Goal: Task Accomplishment & Management: Manage account settings

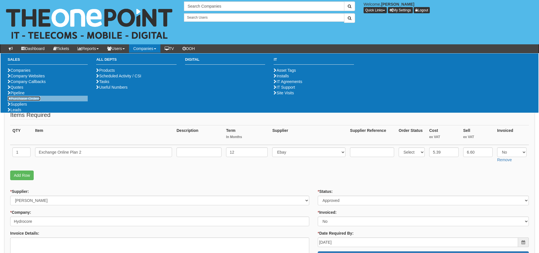
click at [24, 101] on link "Purchase Orders" at bounding box center [24, 98] width 33 height 5
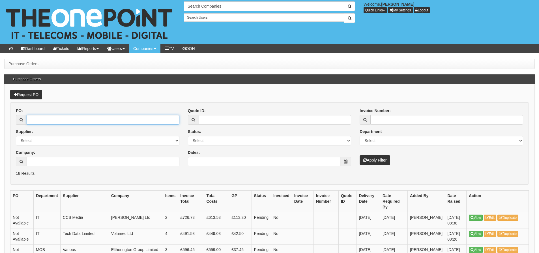
click at [112, 120] on input "PO:" at bounding box center [103, 120] width 153 height 10
type input "19497"
click at [359, 155] on button "Apply Filter" at bounding box center [374, 160] width 31 height 10
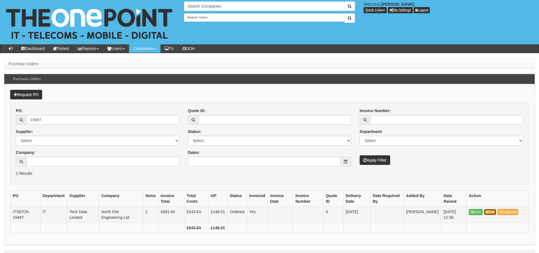
click at [489, 211] on icon at bounding box center [486, 212] width 3 height 3
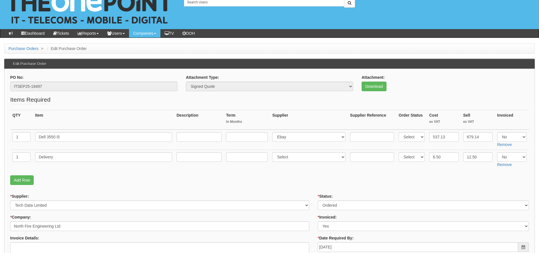
scroll to position [28, 0]
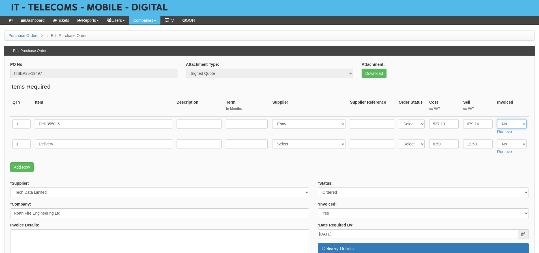
click at [516, 126] on select "Select Yes No N/A" at bounding box center [511, 124] width 29 height 10
select select "Yes"
click at [497, 119] on select "Select Yes No N/A" at bounding box center [511, 124] width 29 height 10
click at [511, 143] on select "Select Yes No N/A" at bounding box center [511, 144] width 29 height 10
select select "Yes"
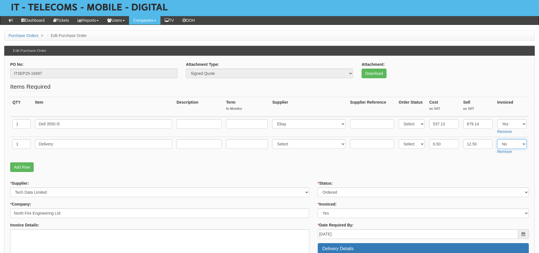
click at [497, 139] on select "Select Yes No N/A" at bounding box center [511, 144] width 29 height 10
click at [491, 161] on fieldset "Items Required QTY Item Description Term In Months Supplier Supplier Reference …" at bounding box center [269, 129] width 518 height 92
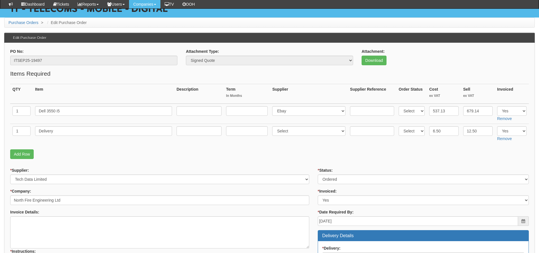
scroll to position [27, 0]
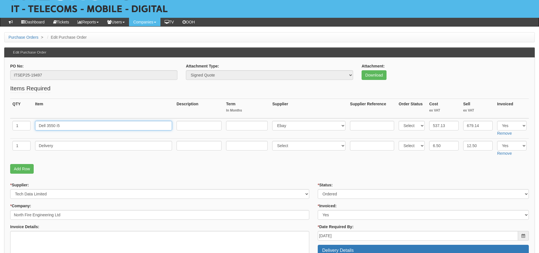
drag, startPoint x: 65, startPoint y: 128, endPoint x: 29, endPoint y: 129, distance: 36.2
click at [29, 129] on tr "1 Dell 3550 i5 Select 123 REG.co.uk 1Password 3 4Gon AA Jones Electric Ltd Abzo…" at bounding box center [269, 128] width 518 height 20
drag, startPoint x: 68, startPoint y: 145, endPoint x: 35, endPoint y: 150, distance: 33.1
click at [35, 150] on input "Delivery" at bounding box center [103, 146] width 137 height 10
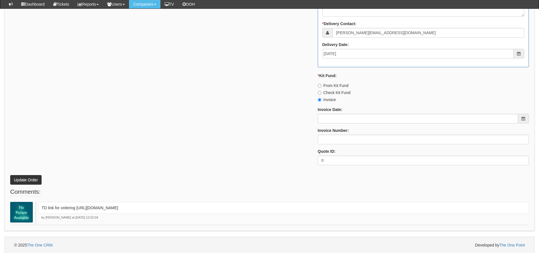
scroll to position [338, 0]
click at [339, 121] on input "Invoice Date:" at bounding box center [417, 118] width 200 height 10
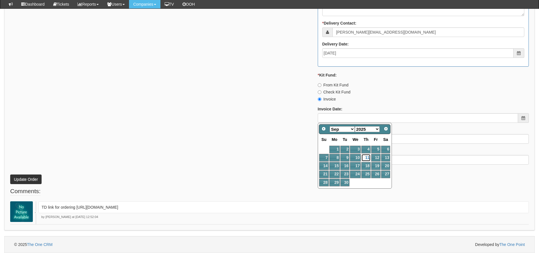
click at [367, 159] on link "11" at bounding box center [365, 158] width 9 height 8
type input "[DATE]"
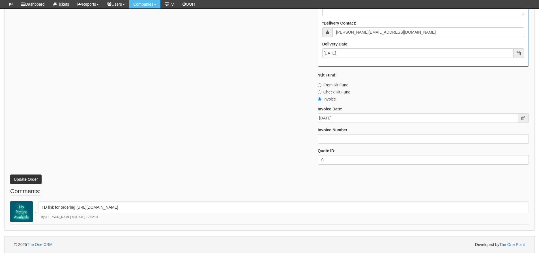
click at [348, 144] on div "* Status: Select Approved Completed Delivered Invoiced Ordered Ordered to site …" at bounding box center [422, 13] width 219 height 312
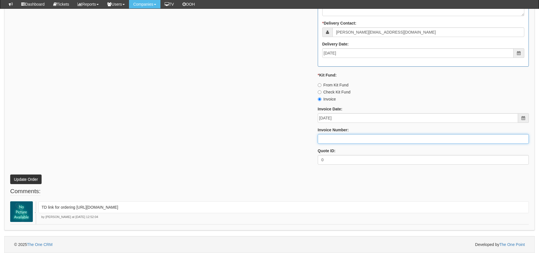
click at [346, 141] on input "Invoice Number:" at bounding box center [422, 139] width 211 height 10
type input "206413"
click at [10, 175] on button "Update Order" at bounding box center [25, 180] width 31 height 10
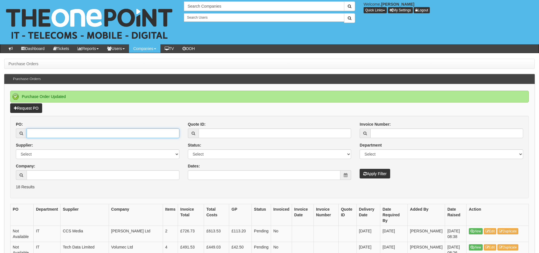
click at [161, 136] on input "PO:" at bounding box center [103, 134] width 153 height 10
type input "19200"
click at [359, 169] on button "Apply Filter" at bounding box center [374, 174] width 31 height 10
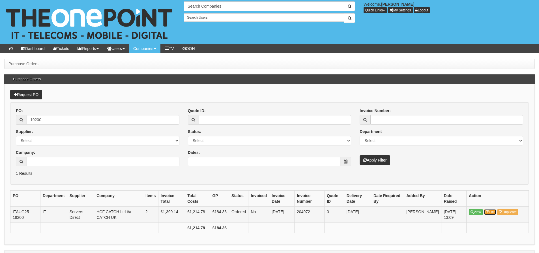
click at [486, 213] on link "Edit" at bounding box center [489, 212] width 13 height 6
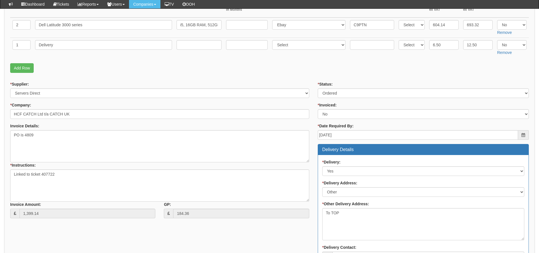
scroll to position [85, 0]
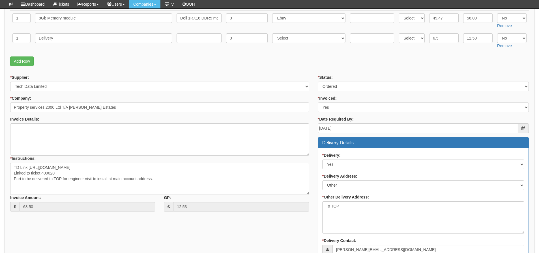
scroll to position [85, 0]
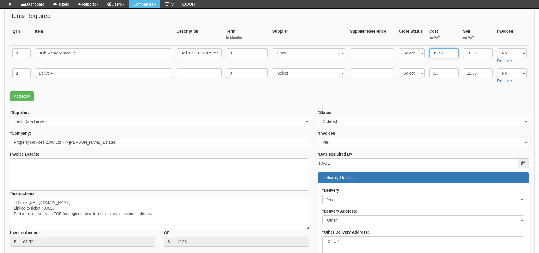
drag, startPoint x: 451, startPoint y: 52, endPoint x: 423, endPoint y: 49, distance: 28.1
click at [423, 49] on tr "1 8Gb Memory module Dell 1RX16 DDR5 module 8 GB DIMM 288-pin 5600 MHz 1.1 V unb…" at bounding box center [269, 56] width 518 height 20
type input "50.25"
click at [521, 49] on select "Select Yes No N/A" at bounding box center [511, 53] width 29 height 10
select select "Yes"
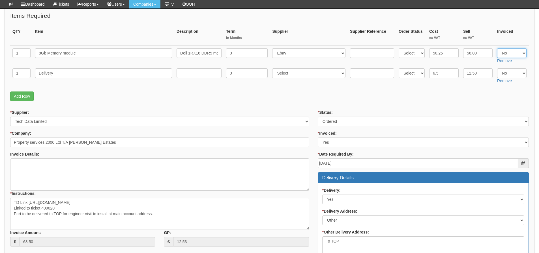
click at [497, 48] on select "Select Yes No N/A" at bounding box center [511, 53] width 29 height 10
click at [513, 72] on select "Select Yes No N/A" at bounding box center [511, 73] width 29 height 10
select select "Yes"
click at [497, 68] on select "Select Yes No N/A" at bounding box center [511, 73] width 29 height 10
click at [494, 95] on p "Add Row" at bounding box center [269, 97] width 518 height 10
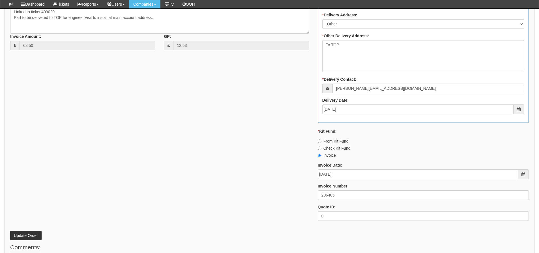
scroll to position [314, 0]
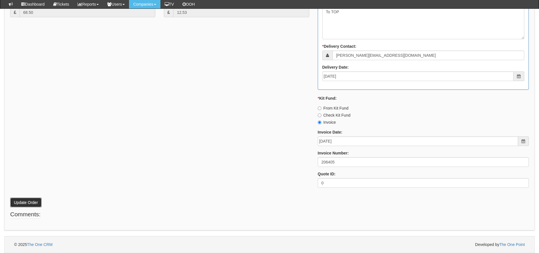
click at [32, 200] on button "Update Order" at bounding box center [25, 203] width 31 height 10
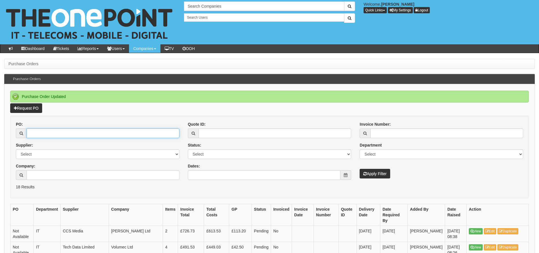
click at [37, 132] on input "PO:" at bounding box center [103, 134] width 153 height 10
type input "19387"
click at [359, 169] on button "Apply Filter" at bounding box center [374, 174] width 31 height 10
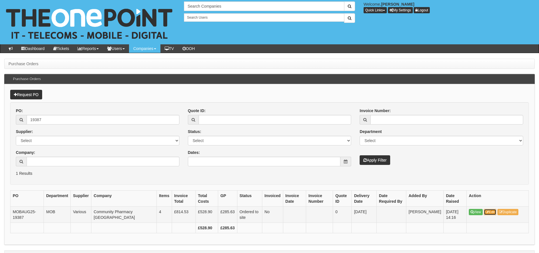
click at [487, 213] on icon at bounding box center [486, 212] width 3 height 3
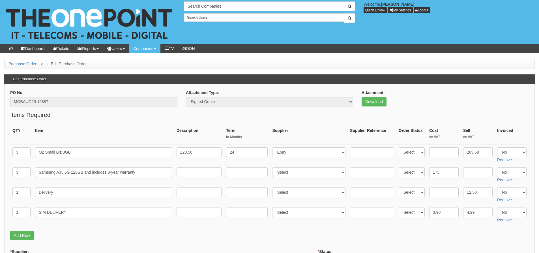
scroll to position [28, 0]
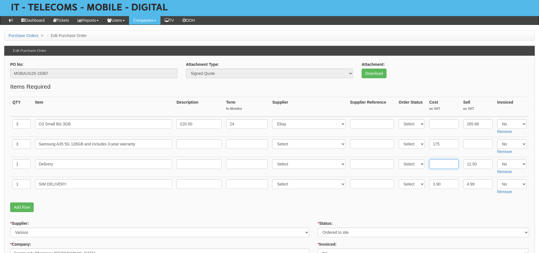
click at [447, 163] on input "text" at bounding box center [443, 164] width 29 height 10
type input "6"
click at [503, 145] on select "Select Yes No N/A" at bounding box center [511, 144] width 29 height 10
select select "Yes"
click at [497, 139] on select "Select Yes No N/A" at bounding box center [511, 144] width 29 height 10
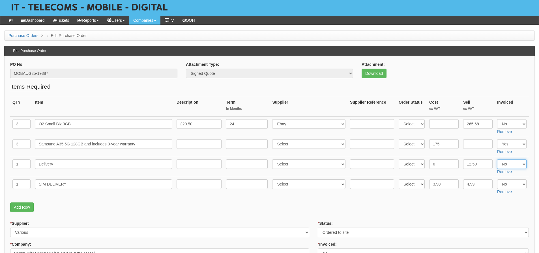
click at [505, 160] on select "Select Yes No N/A" at bounding box center [511, 164] width 29 height 10
select select "Yes"
click at [497, 159] on select "Select Yes No N/A" at bounding box center [511, 164] width 29 height 10
click at [435, 208] on p "Add Row" at bounding box center [269, 208] width 518 height 10
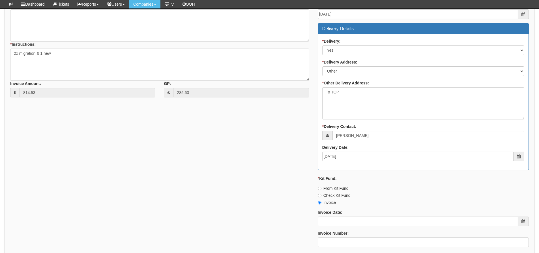
scroll to position [355, 0]
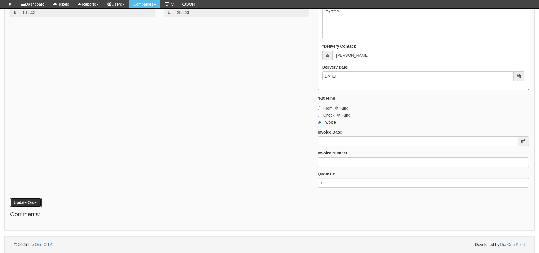
click at [26, 203] on button "Update Order" at bounding box center [25, 203] width 31 height 10
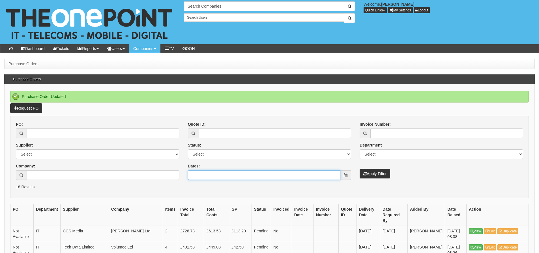
click at [227, 176] on input "Dates:" at bounding box center [264, 175] width 153 height 10
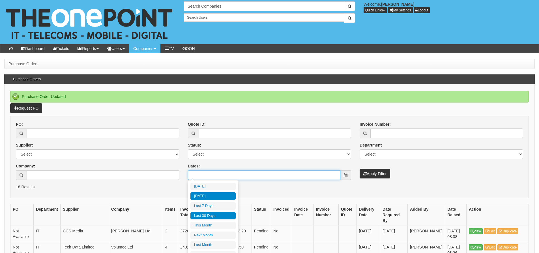
type input "[DATE]"
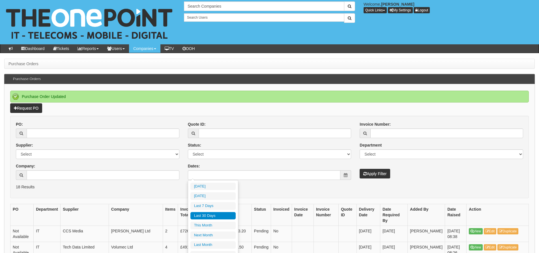
click at [227, 217] on li "Last 30 Days" at bounding box center [212, 216] width 45 height 8
type input "[DATE] - [DATE]"
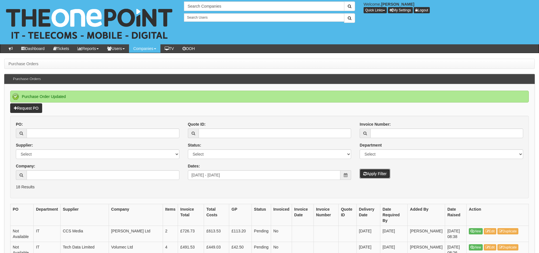
click at [379, 172] on button "Apply Filter" at bounding box center [374, 174] width 31 height 10
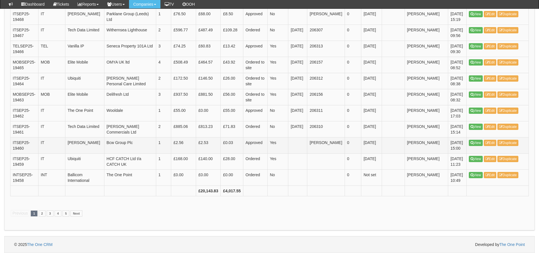
scroll to position [1101, 0]
click at [41, 212] on link "2" at bounding box center [42, 214] width 7 height 6
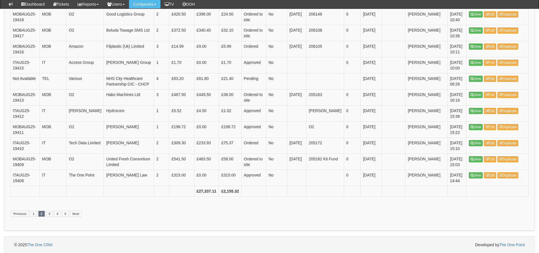
scroll to position [818, 0]
click at [33, 212] on link "1" at bounding box center [33, 214] width 7 height 6
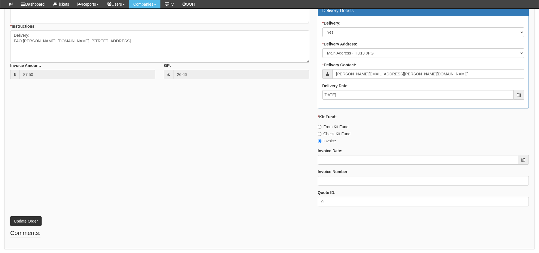
scroll to position [271, 0]
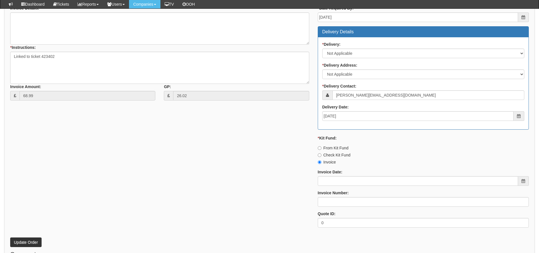
scroll to position [254, 0]
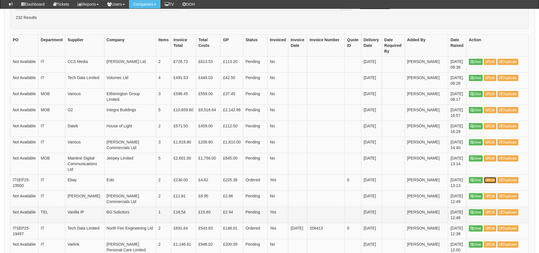
scroll to position [111, 0]
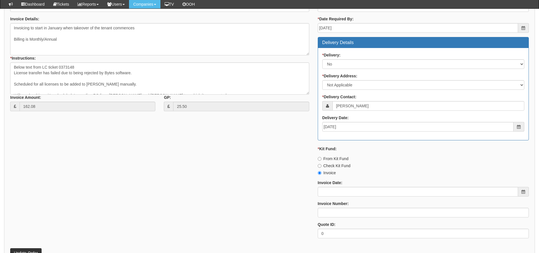
scroll to position [291, 0]
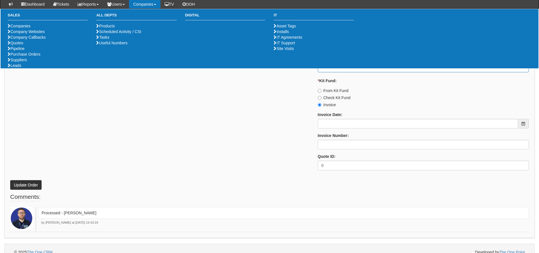
scroll to position [276, 0]
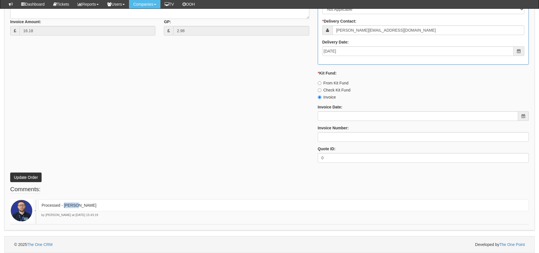
drag, startPoint x: 76, startPoint y: 205, endPoint x: 64, endPoint y: 207, distance: 12.4
click at [64, 207] on p "Processed - [PERSON_NAME]" at bounding box center [284, 206] width 484 height 6
copy p "[PERSON_NAME]"
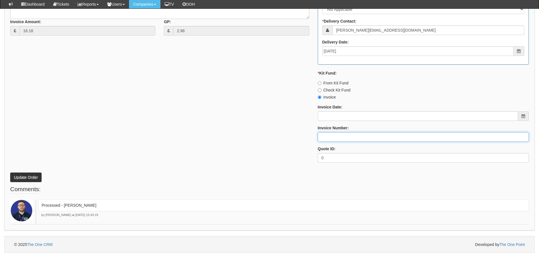
click at [343, 139] on input "Invoice Number:" at bounding box center [422, 137] width 211 height 10
paste input "[PERSON_NAME]"
type input "[PERSON_NAME]"
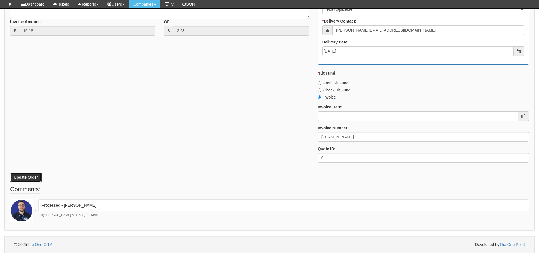
click at [25, 181] on button "Update Order" at bounding box center [25, 178] width 31 height 10
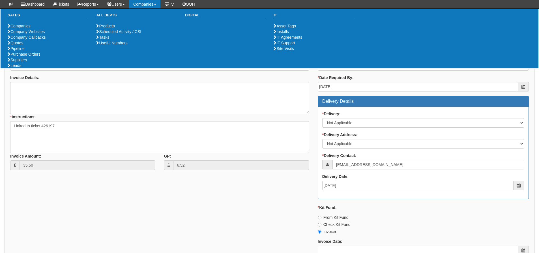
scroll to position [251, 0]
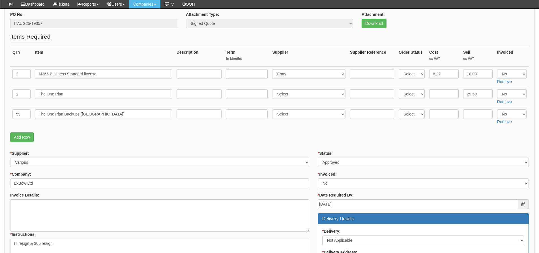
scroll to position [57, 0]
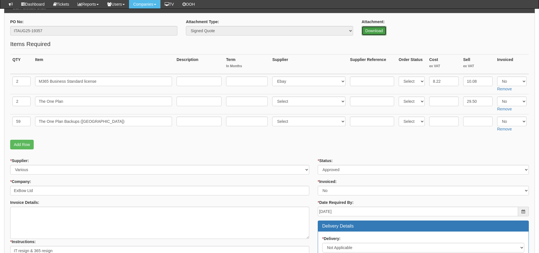
click at [367, 27] on link "Download" at bounding box center [373, 31] width 25 height 10
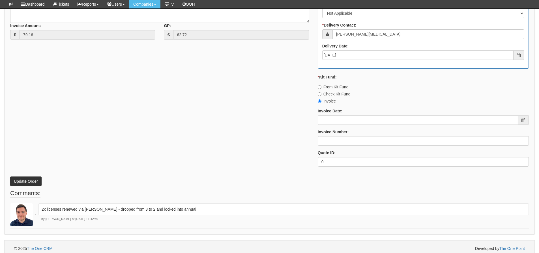
scroll to position [316, 0]
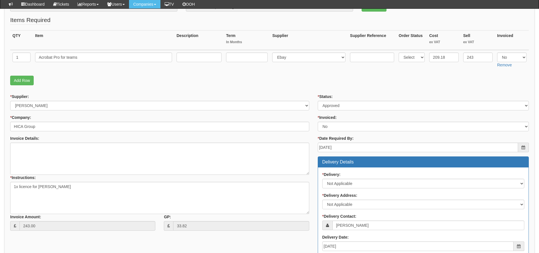
scroll to position [21, 0]
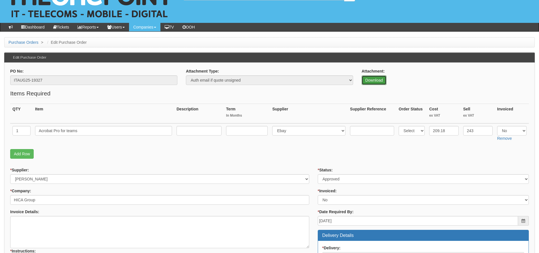
click at [366, 82] on link "Download" at bounding box center [373, 80] width 25 height 10
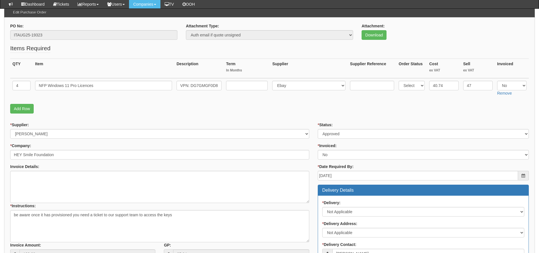
scroll to position [50, 0]
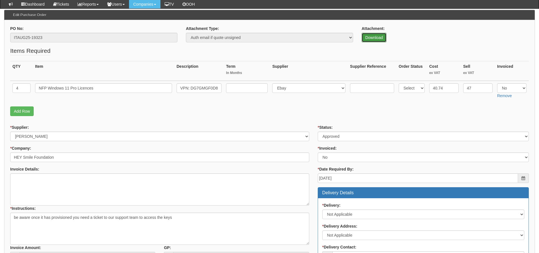
click at [368, 41] on link "Download" at bounding box center [373, 38] width 25 height 10
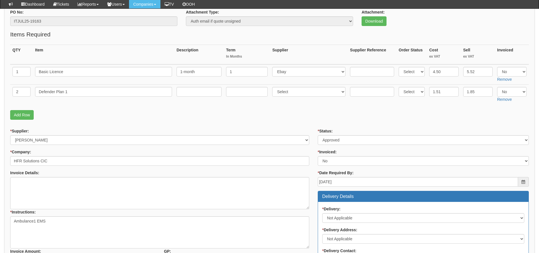
scroll to position [57, 0]
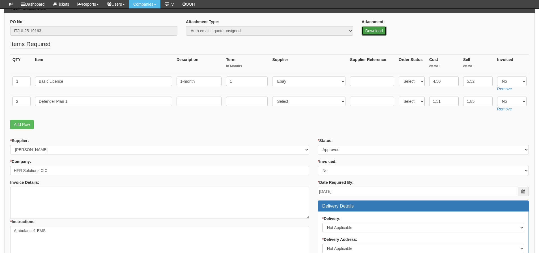
click at [370, 31] on link "Download" at bounding box center [373, 31] width 25 height 10
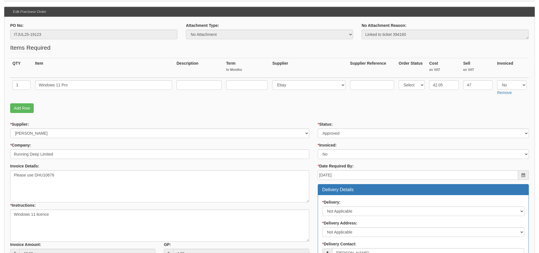
scroll to position [21, 0]
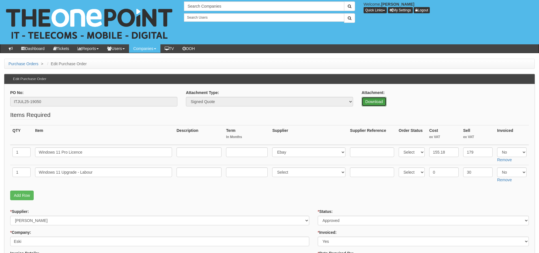
click at [375, 104] on link "Download" at bounding box center [373, 102] width 25 height 10
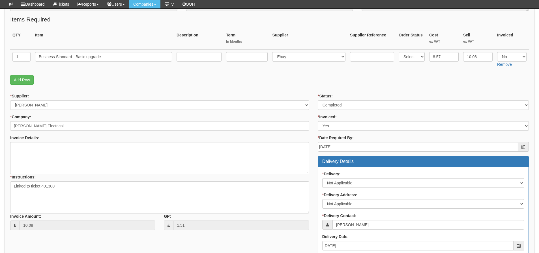
scroll to position [50, 0]
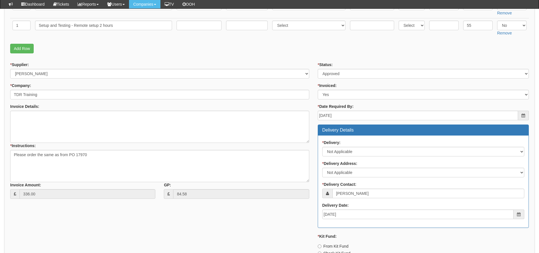
scroll to position [141, 0]
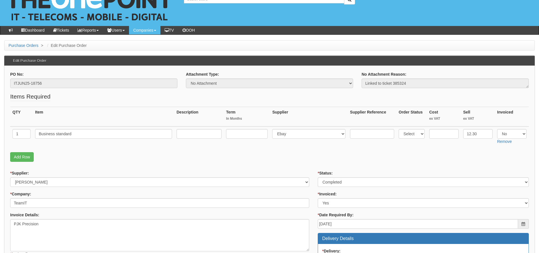
scroll to position [28, 0]
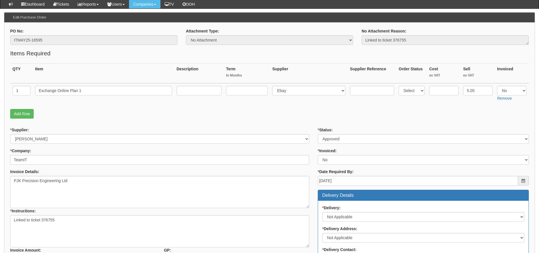
scroll to position [57, 0]
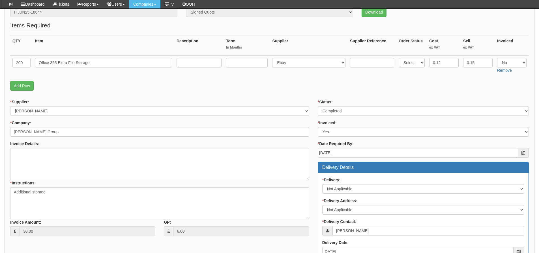
scroll to position [50, 0]
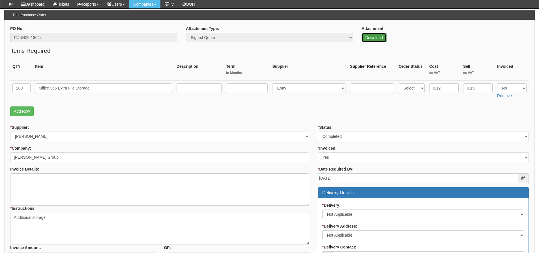
click at [379, 36] on link "Download" at bounding box center [373, 38] width 25 height 10
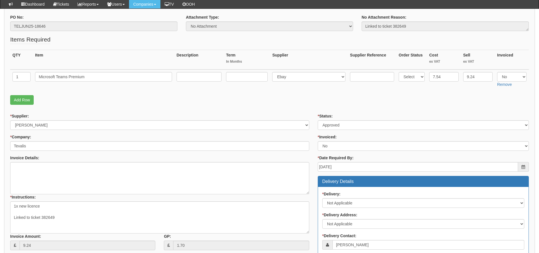
scroll to position [50, 0]
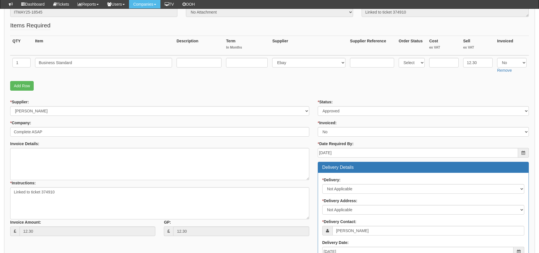
scroll to position [85, 0]
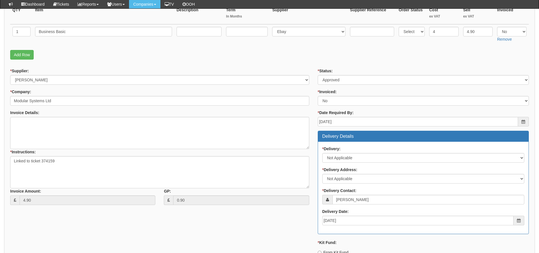
scroll to position [78, 0]
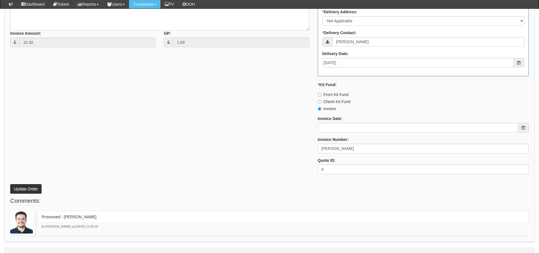
scroll to position [276, 0]
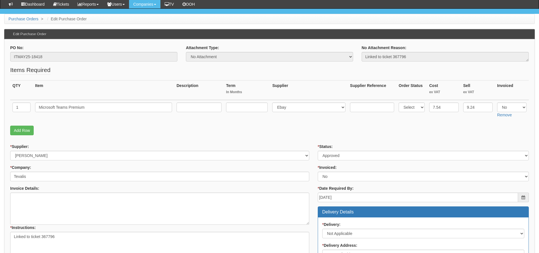
scroll to position [28, 0]
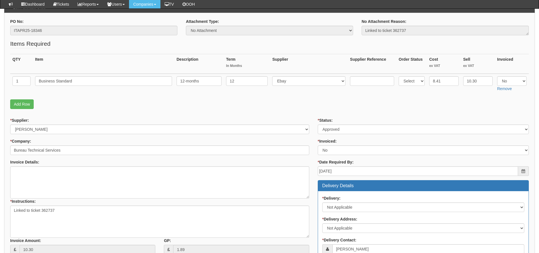
scroll to position [53, 0]
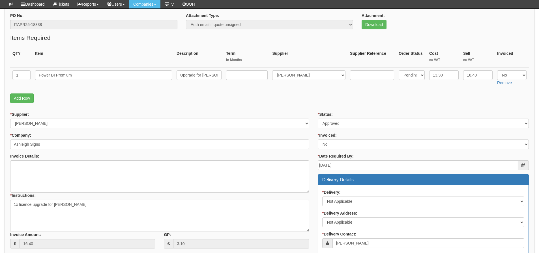
scroll to position [53, 0]
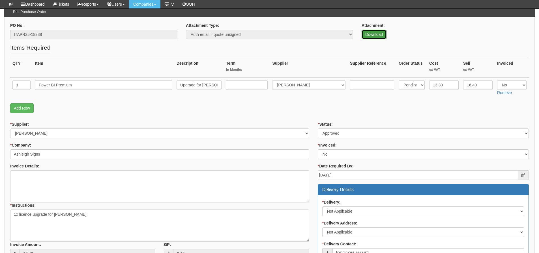
click at [363, 34] on link "Download" at bounding box center [373, 35] width 25 height 10
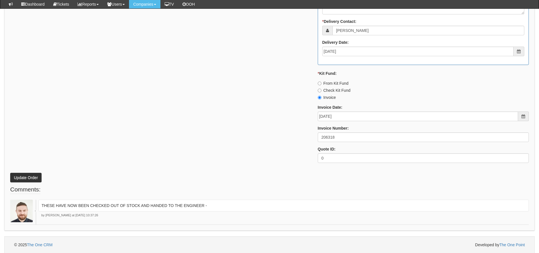
scroll to position [340, 0]
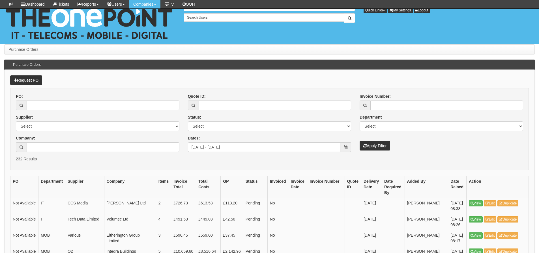
scroll to position [111, 0]
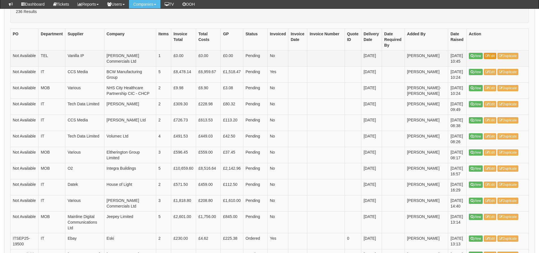
scroll to position [154, 0]
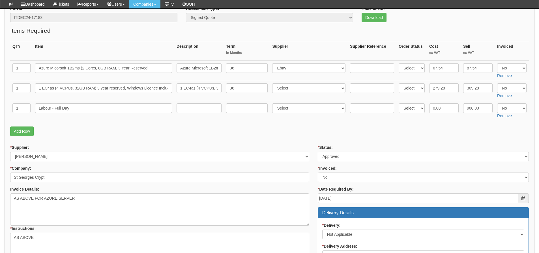
scroll to position [85, 0]
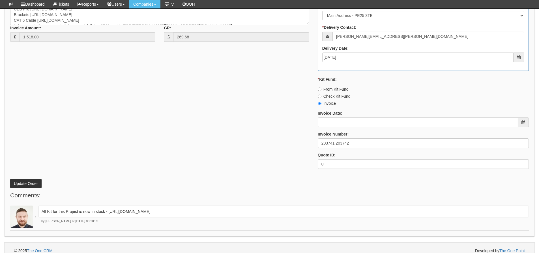
scroll to position [356, 0]
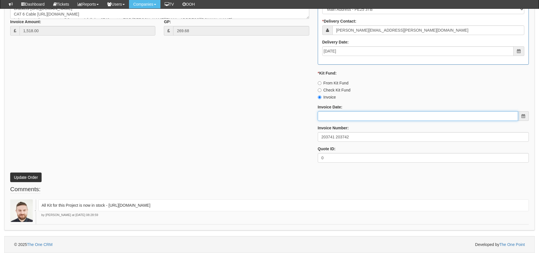
click at [354, 117] on input "Invoice Date:" at bounding box center [417, 116] width 200 height 10
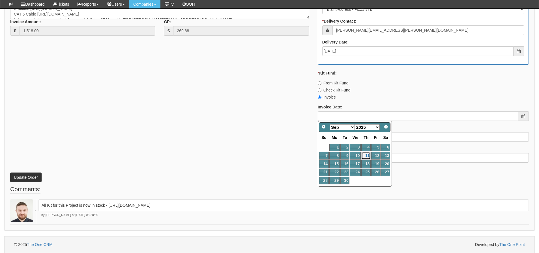
click at [366, 156] on link "11" at bounding box center [365, 156] width 9 height 8
type input "2025-09-11"
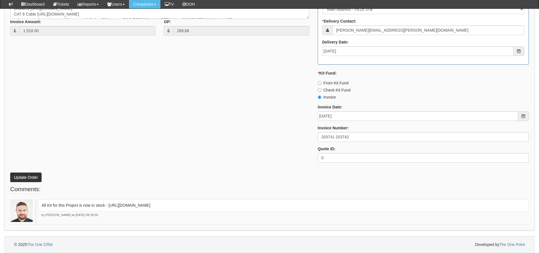
click at [273, 156] on div "* Supplier: Select 123 REG.co.uk 1Password 3 4Gon AA Jones Electric Ltd Abzorb …" at bounding box center [269, 33] width 527 height 269
drag, startPoint x: 53, startPoint y: 120, endPoint x: 49, endPoint y: 139, distance: 19.5
click at [53, 120] on div "* Supplier: Select 123 REG.co.uk 1Password 3 4Gon AA Jones Electric Ltd Abzorb …" at bounding box center [269, 33] width 527 height 269
click at [35, 178] on button "Update Order" at bounding box center [25, 178] width 31 height 10
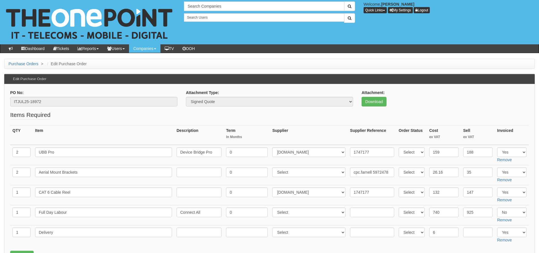
scroll to position [102, 0]
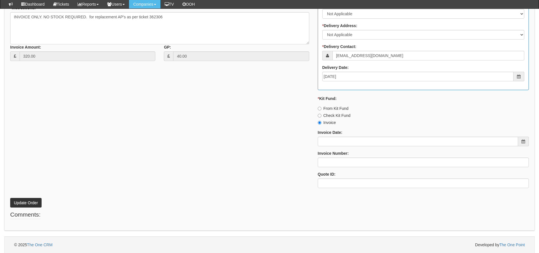
scroll to position [251, 0]
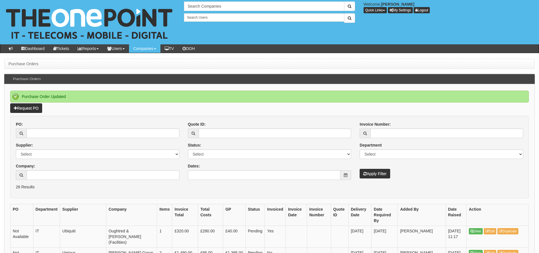
click at [135, 128] on div "PO:" at bounding box center [97, 130] width 163 height 17
click at [133, 132] on input "PO:" at bounding box center [103, 134] width 153 height 10
type input "19038"
click at [359, 169] on button "Apply Filter" at bounding box center [374, 174] width 31 height 10
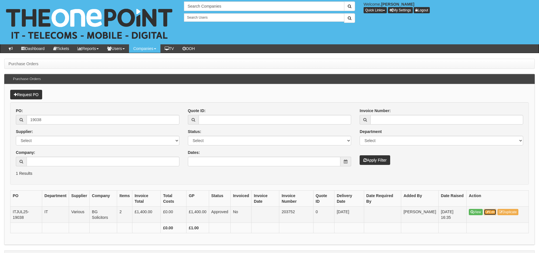
click at [489, 213] on icon at bounding box center [486, 212] width 3 height 3
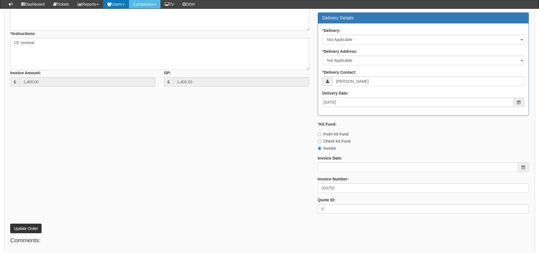
scroll to position [254, 0]
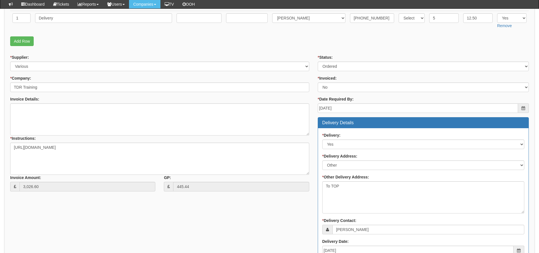
scroll to position [123, 0]
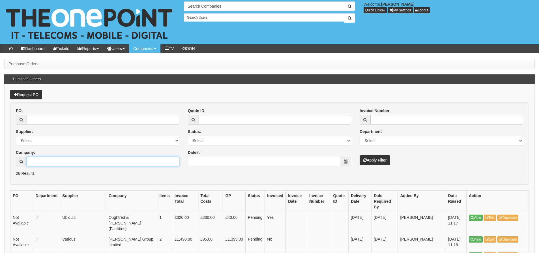
click at [90, 165] on input "Company:" at bounding box center [103, 162] width 153 height 10
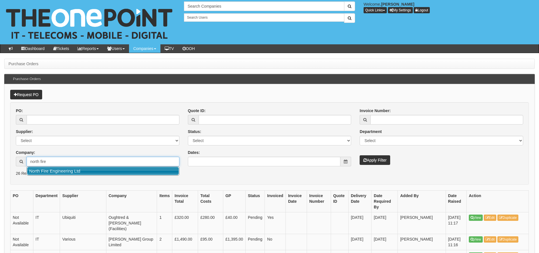
click at [84, 170] on link "North Fire Engineering Ltd" at bounding box center [103, 171] width 152 height 8
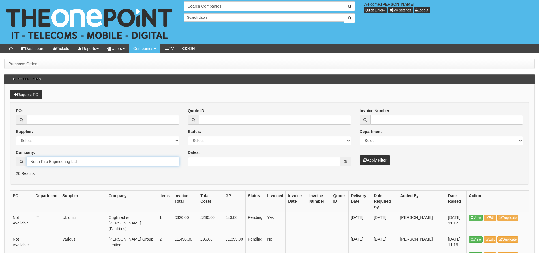
type input "North Fire Engineering Ltd"
click at [370, 156] on button "Apply Filter" at bounding box center [374, 160] width 31 height 10
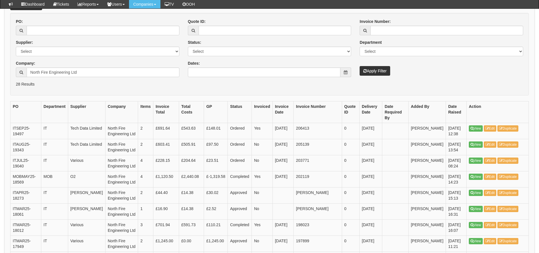
scroll to position [85, 0]
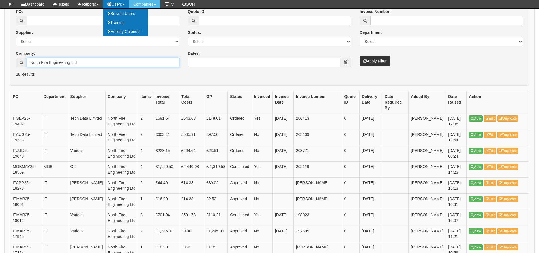
drag, startPoint x: 79, startPoint y: 61, endPoint x: -12, endPoint y: 66, distance: 90.9
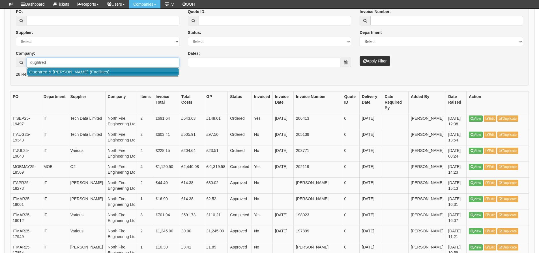
click at [44, 73] on link "Oughtred & Harrison (Facilities)" at bounding box center [103, 72] width 152 height 8
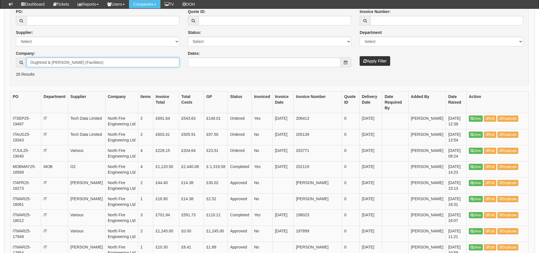
type input "Oughtred & Harrison (Facilities)"
click at [379, 63] on button "Apply Filter" at bounding box center [374, 61] width 31 height 10
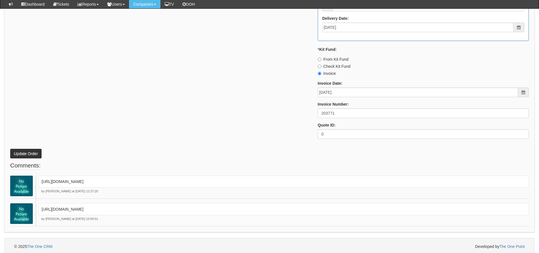
scroll to position [405, 0]
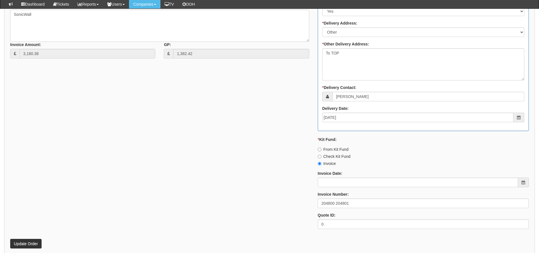
scroll to position [417, 0]
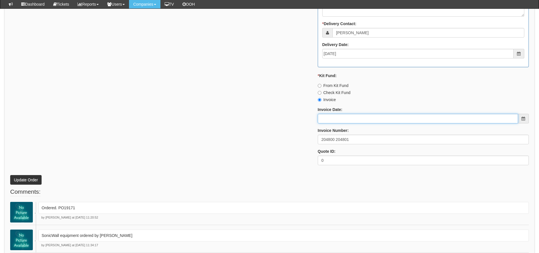
click at [331, 117] on input "Invoice Date:" at bounding box center [417, 119] width 200 height 10
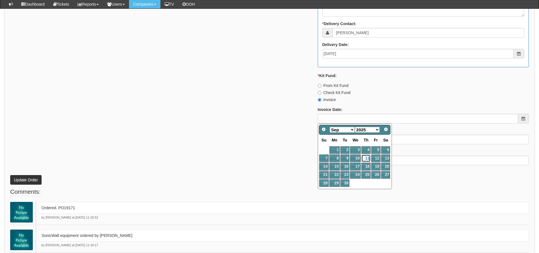
click at [366, 158] on link "11" at bounding box center [365, 159] width 9 height 8
type input "[DATE]"
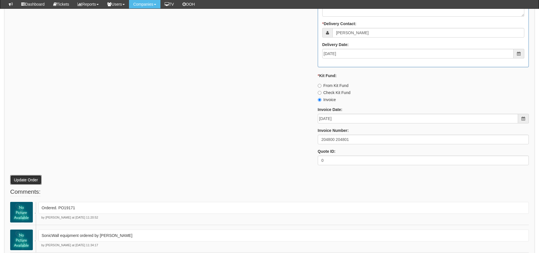
click at [36, 179] on button "Update Order" at bounding box center [25, 180] width 31 height 10
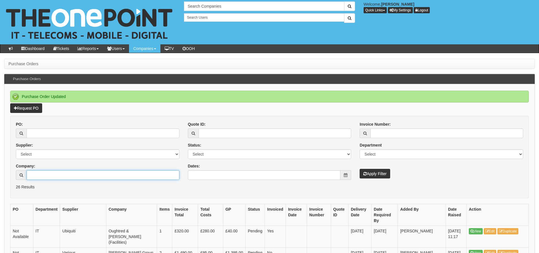
click at [47, 171] on input "Company:" at bounding box center [103, 175] width 153 height 10
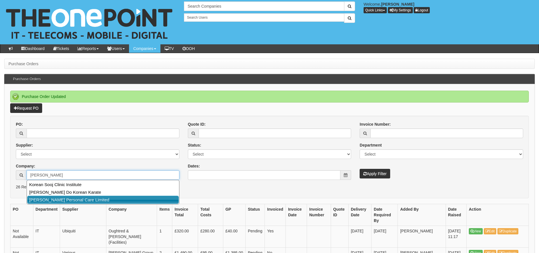
click at [44, 200] on link "[PERSON_NAME] Personal Care Limited" at bounding box center [103, 200] width 152 height 8
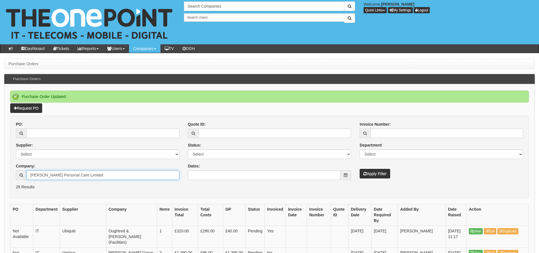
type input "[PERSON_NAME] Personal Care Limited"
click at [382, 173] on button "Apply Filter" at bounding box center [374, 174] width 31 height 10
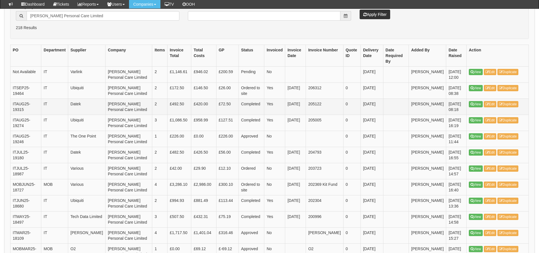
scroll to position [141, 0]
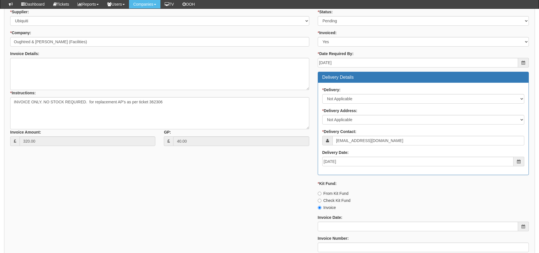
scroll to position [25, 0]
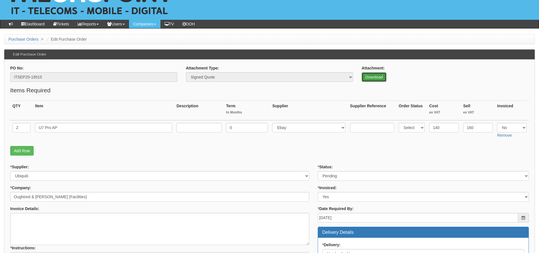
click at [366, 79] on link "Download" at bounding box center [373, 77] width 25 height 10
drag, startPoint x: 92, startPoint y: 127, endPoint x: 18, endPoint y: 129, distance: 73.8
click at [18, 129] on tr "2 U7 Pro AP 0 Select 123 REG.co.uk 1Password 3 4Gon AA Jones Electric Ltd Abzor…" at bounding box center [269, 130] width 518 height 20
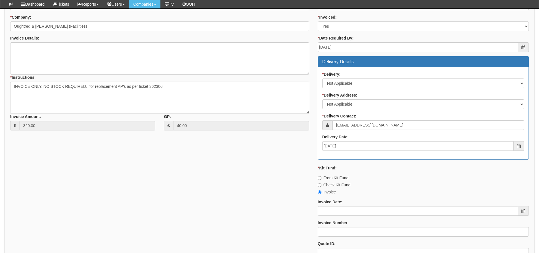
scroll to position [251, 0]
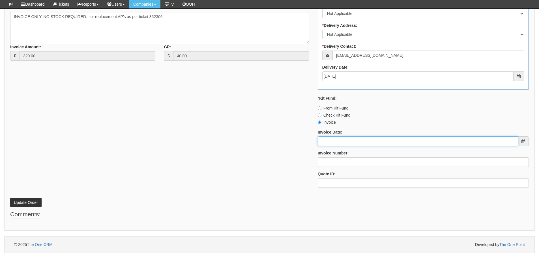
click at [338, 146] on input "Invoice Date:" at bounding box center [417, 142] width 200 height 10
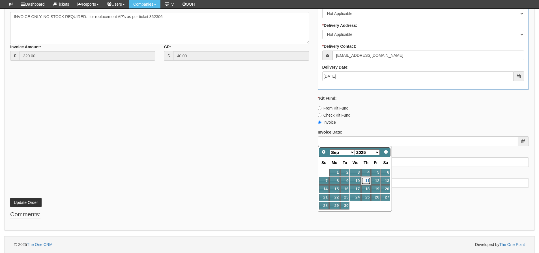
click at [366, 180] on link "11" at bounding box center [365, 181] width 9 height 8
type input "[DATE]"
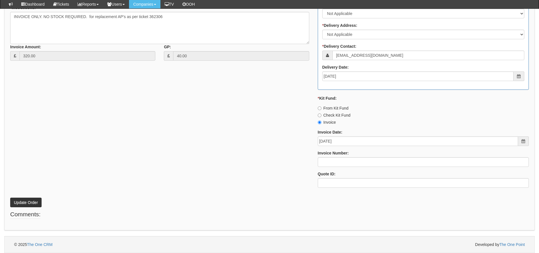
click at [346, 156] on div "Invoice Number:" at bounding box center [422, 158] width 211 height 17
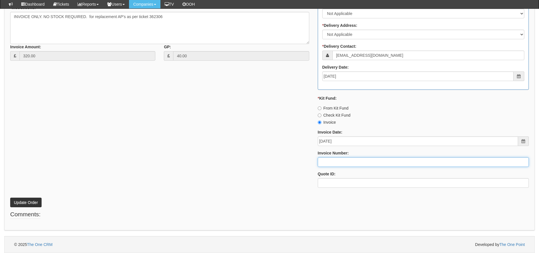
click at [343, 161] on input "Invoice Number:" at bounding box center [422, 162] width 211 height 10
type input "206414"
click at [10, 198] on button "Update Order" at bounding box center [25, 203] width 31 height 10
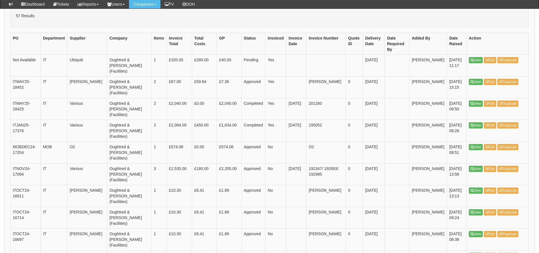
scroll to position [141, 0]
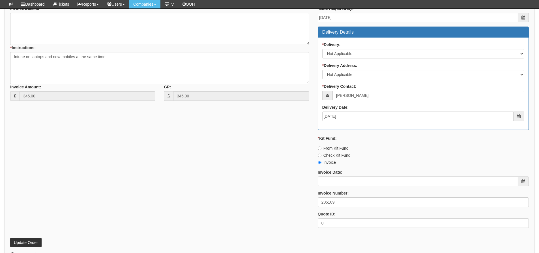
scroll to position [251, 0]
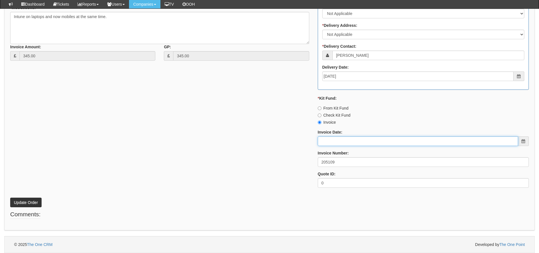
click at [347, 142] on input "Invoice Date:" at bounding box center [417, 142] width 200 height 10
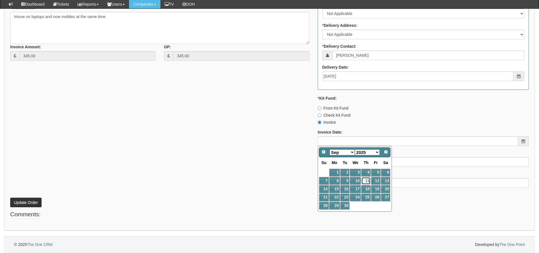
click at [364, 179] on link "11" at bounding box center [365, 181] width 9 height 8
type input "[DATE]"
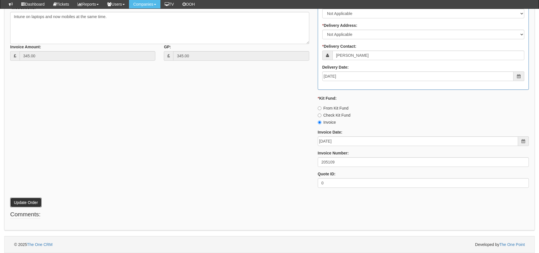
click at [34, 200] on button "Update Order" at bounding box center [25, 203] width 31 height 10
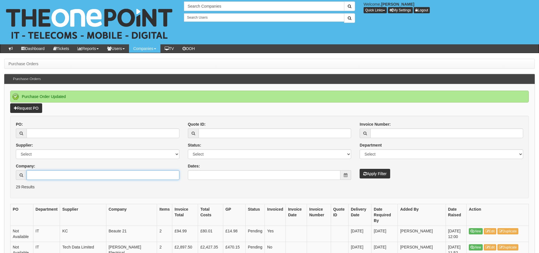
click at [66, 176] on input "Company:" at bounding box center [103, 175] width 153 height 10
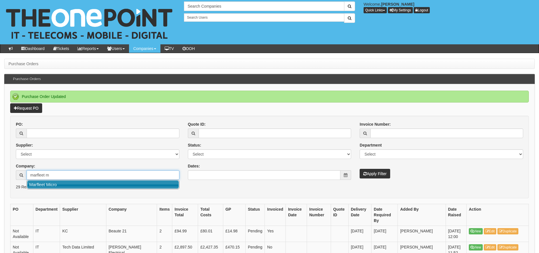
click at [68, 183] on link "Marfleet Micro" at bounding box center [103, 185] width 152 height 8
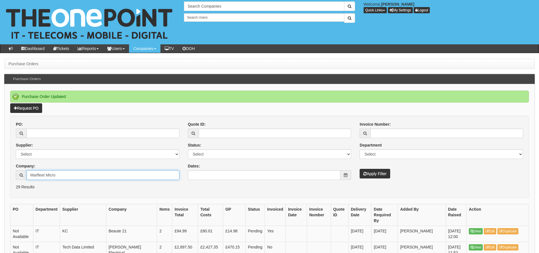
type input "Marfleet Micro"
click at [361, 173] on button "Apply Filter" at bounding box center [374, 174] width 31 height 10
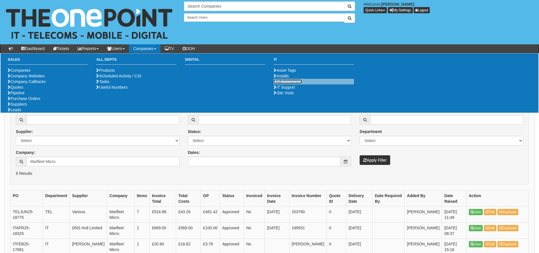
click at [296, 84] on link "IT Agreements" at bounding box center [287, 81] width 29 height 5
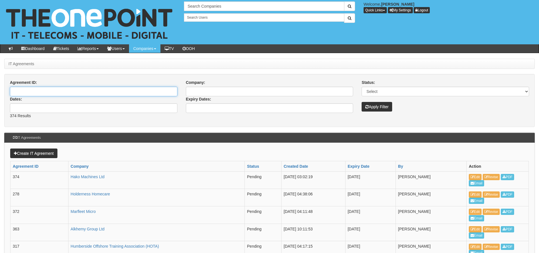
click at [113, 88] on input "Agreement ID:" at bounding box center [93, 92] width 167 height 10
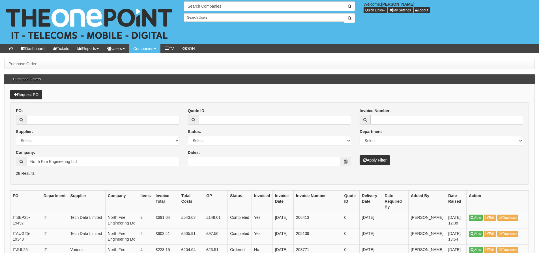
scroll to position [99, 0]
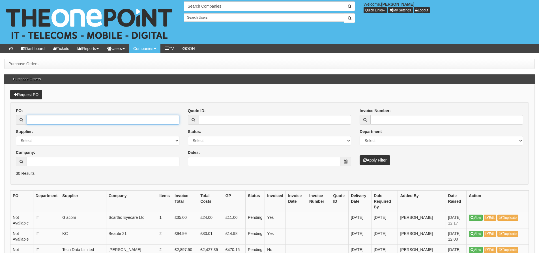
click at [111, 120] on input "PO:" at bounding box center [103, 120] width 153 height 10
type input "19261"
click at [359, 155] on button "Apply Filter" at bounding box center [374, 160] width 31 height 10
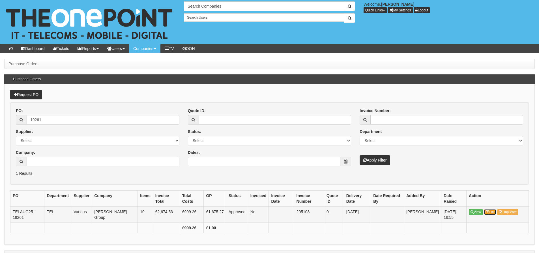
click at [495, 211] on link "Edit" at bounding box center [489, 212] width 13 height 6
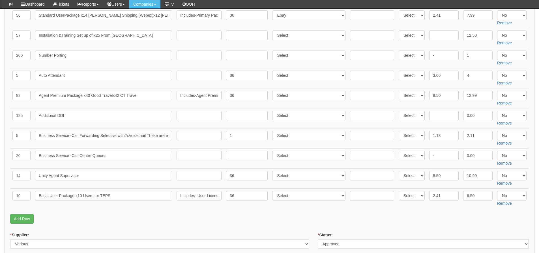
scroll to position [113, 0]
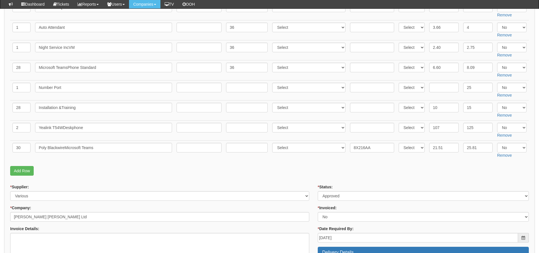
scroll to position [161, 0]
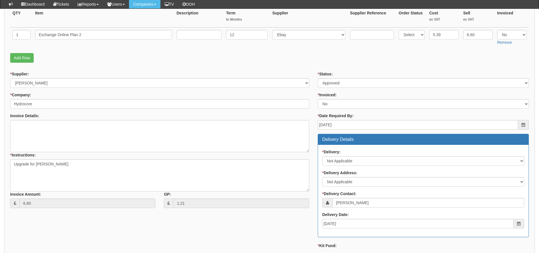
scroll to position [50, 0]
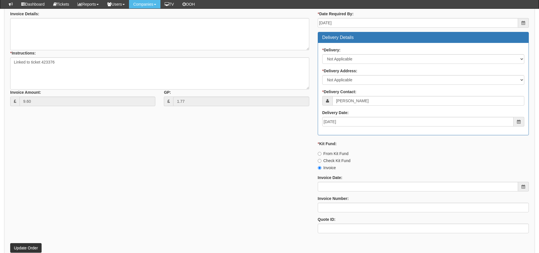
scroll to position [163, 0]
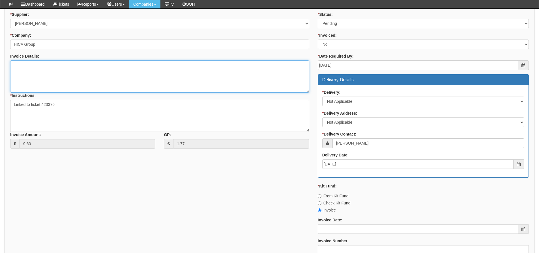
click at [114, 87] on textarea "Invoice Details:" at bounding box center [159, 77] width 299 height 32
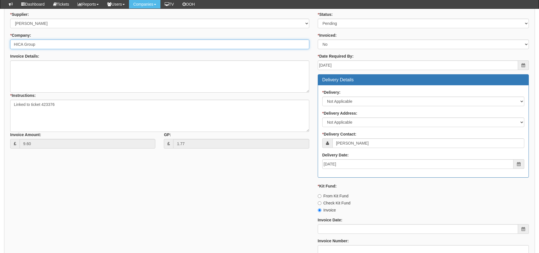
drag, startPoint x: 49, startPoint y: 45, endPoint x: 0, endPoint y: 44, distance: 48.9
click at [0, 44] on div "Purchase Orders > Edit Purchase Order Edit Purchase Order PO No: ITSEP25-19516 …" at bounding box center [269, 124] width 539 height 485
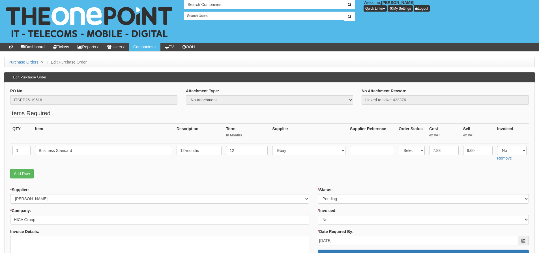
scroll to position [0, 0]
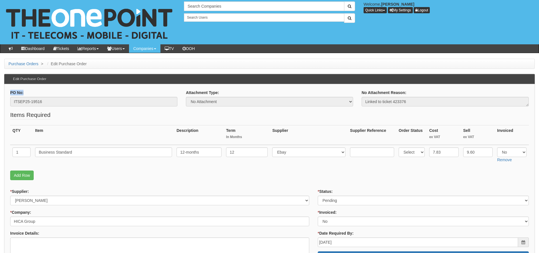
drag, startPoint x: 56, startPoint y: 96, endPoint x: 5, endPoint y: 95, distance: 50.6
drag, startPoint x: 56, startPoint y: 104, endPoint x: 5, endPoint y: 101, distance: 51.0
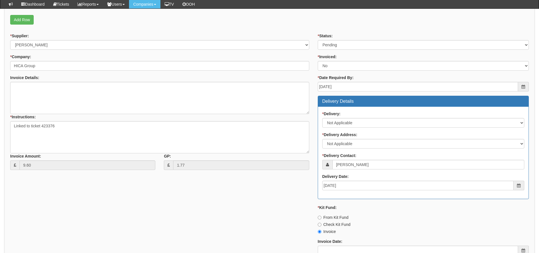
scroll to position [254, 0]
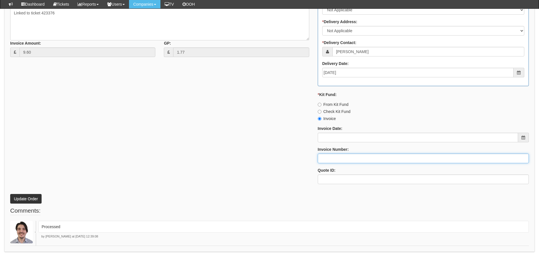
click at [334, 159] on input "Invoice Number:" at bounding box center [422, 159] width 211 height 10
type input "[PERSON_NAME]"
click at [10, 194] on button "Update Order" at bounding box center [25, 199] width 31 height 10
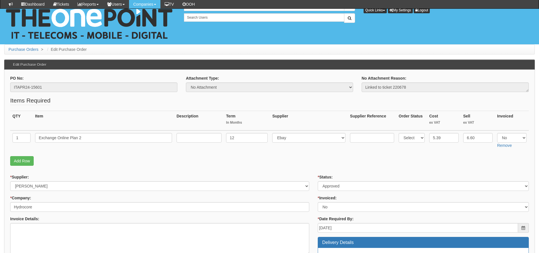
scroll to position [50, 0]
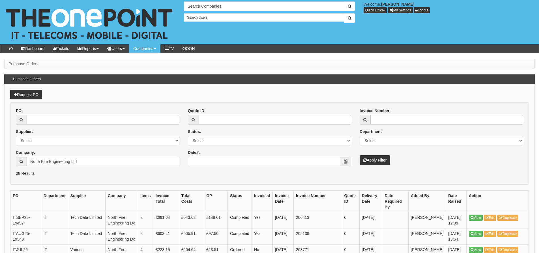
scroll to position [99, 0]
